Goal: Task Accomplishment & Management: Complete application form

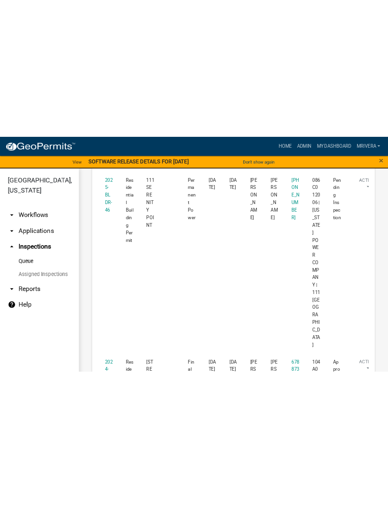
scroll to position [873, 0]
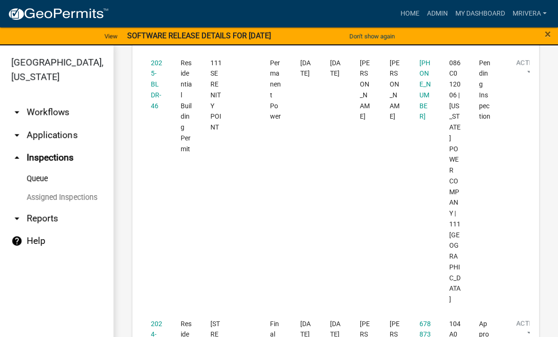
click at [159, 110] on link "2025-BLDR-46" at bounding box center [156, 84] width 11 height 51
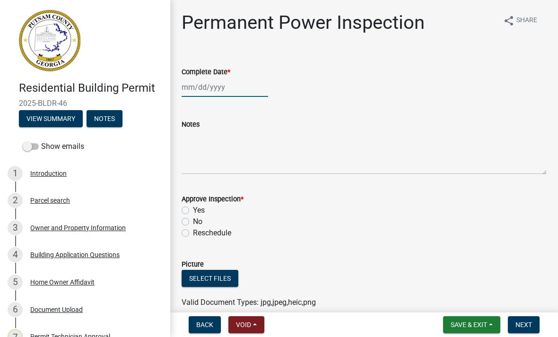
click at [243, 88] on div at bounding box center [225, 87] width 87 height 19
select select "9"
select select "2025"
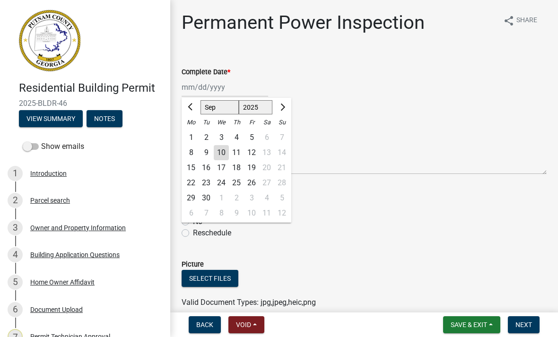
click at [224, 151] on div "10" at bounding box center [221, 152] width 15 height 15
type input "[DATE]"
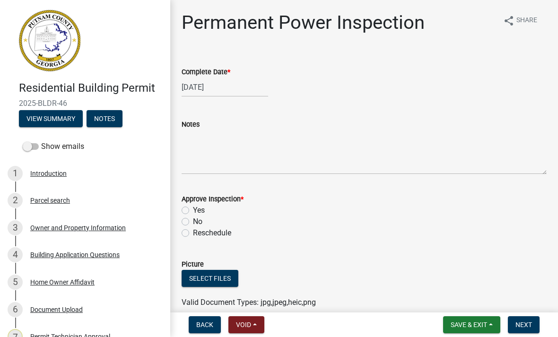
click at [193, 205] on label "Yes" at bounding box center [199, 210] width 12 height 11
click at [193, 205] on input "Yes" at bounding box center [196, 208] width 6 height 6
radio input "true"
click at [529, 329] on span "Next" at bounding box center [524, 325] width 17 height 8
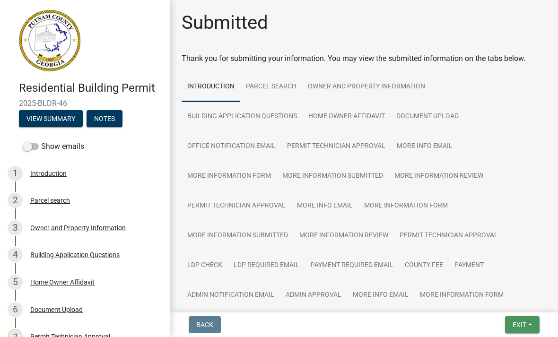
click at [527, 326] on span "Exit" at bounding box center [520, 325] width 14 height 8
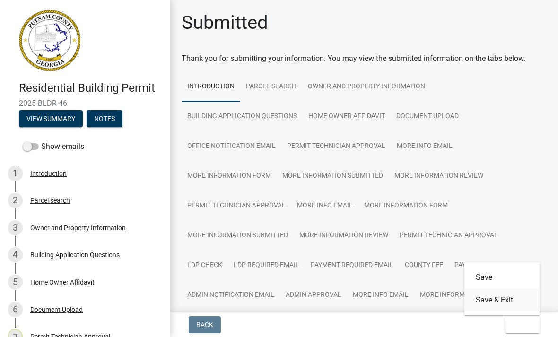
click at [518, 306] on button "Save & Exit" at bounding box center [503, 300] width 76 height 23
